Goal: Information Seeking & Learning: Learn about a topic

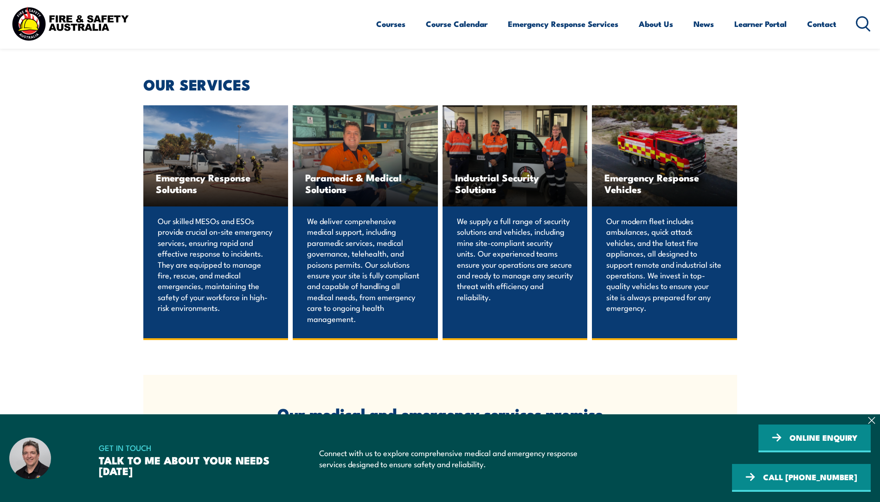
scroll to position [592, 0]
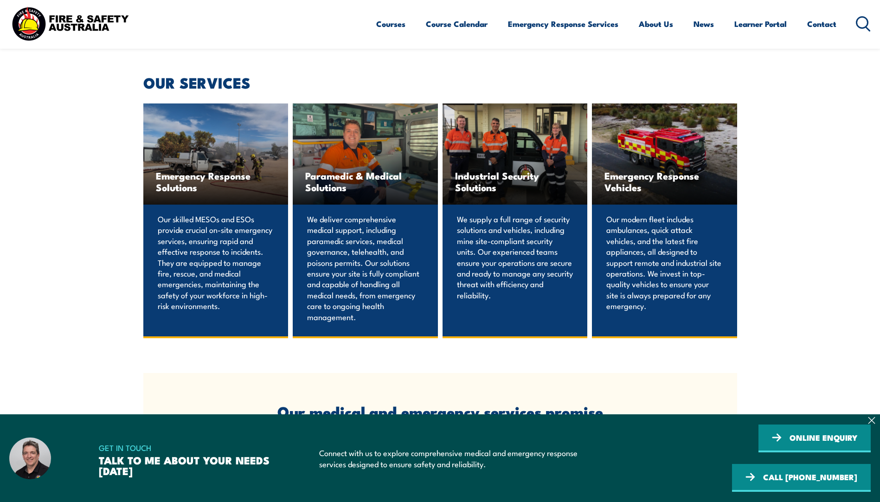
click at [342, 193] on span "Paramedic & Medical Solutions" at bounding box center [365, 181] width 120 height 23
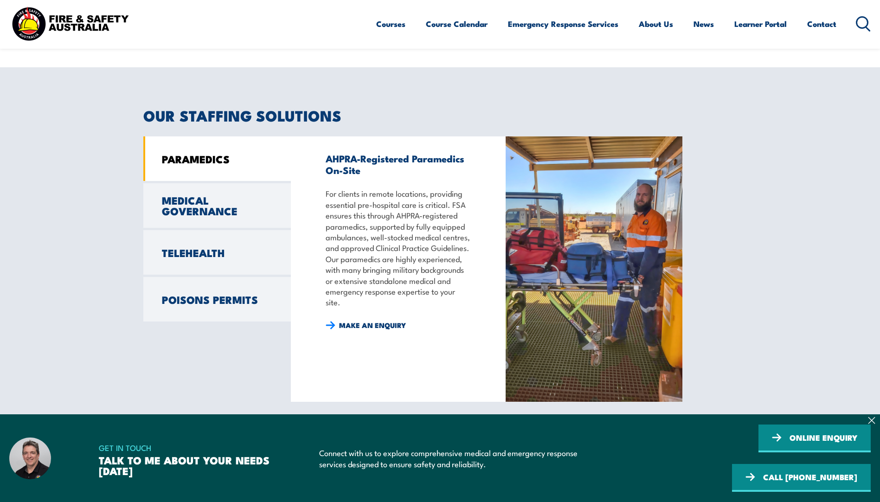
scroll to position [696, 0]
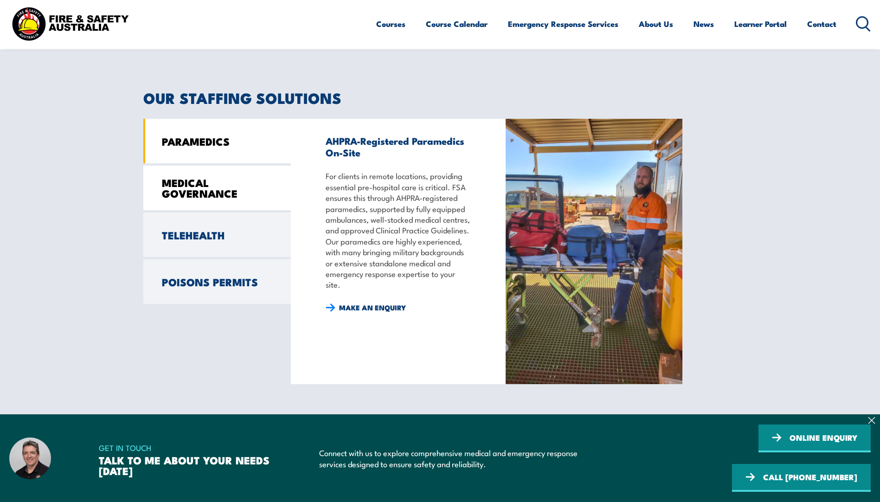
click at [186, 190] on link "MEDICAL GOVERNANCE" at bounding box center [217, 188] width 148 height 45
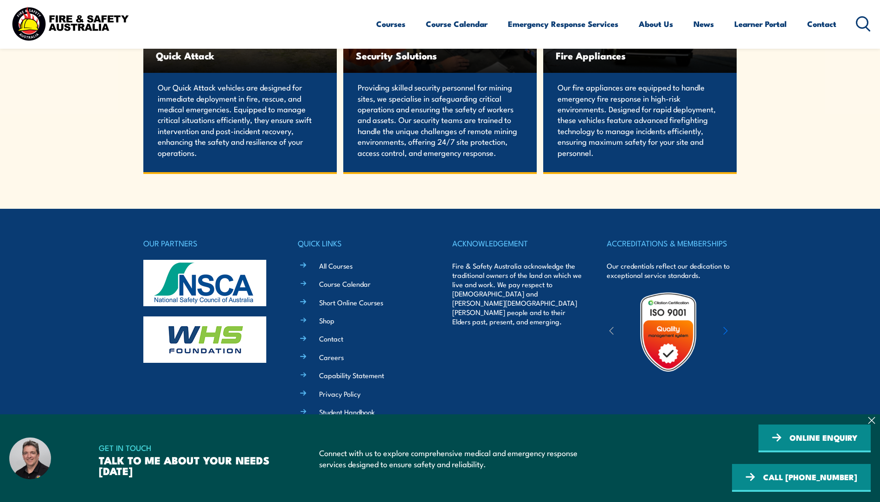
scroll to position [2010, 0]
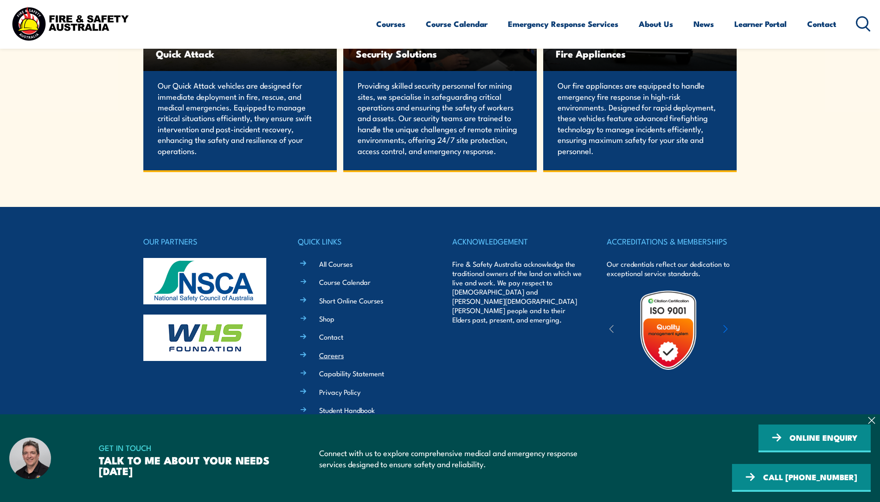
click at [329, 356] on link "Careers" at bounding box center [331, 355] width 25 height 10
